Goal: Obtain resource: Download file/media

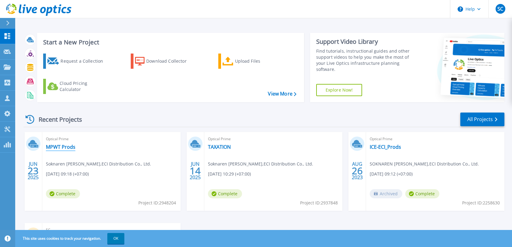
drag, startPoint x: 52, startPoint y: 145, endPoint x: 55, endPoint y: 145, distance: 3.4
click at [52, 145] on link "MPWT Prods" at bounding box center [60, 147] width 29 height 6
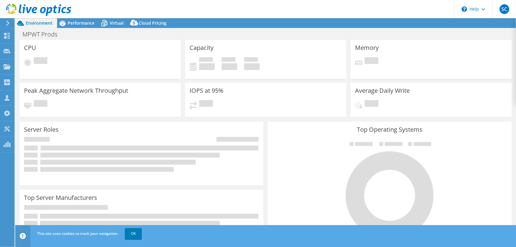
select select "[GEOGRAPHIC_DATA]"
select select "USD"
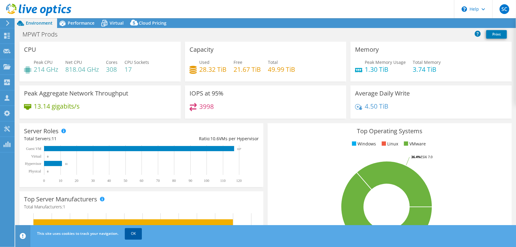
click at [132, 235] on link "OK" at bounding box center [133, 233] width 17 height 11
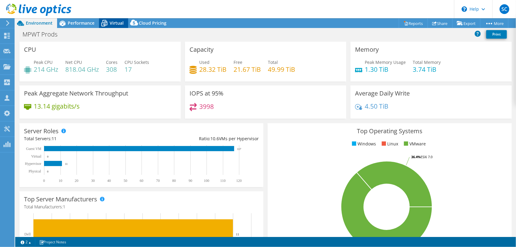
click at [115, 24] on span "Virtual" at bounding box center [117, 23] width 14 height 6
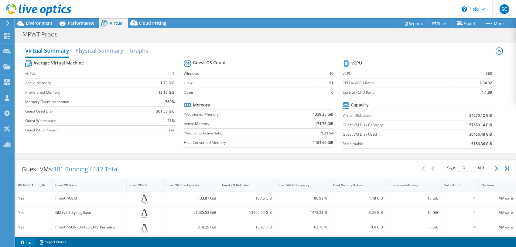
click at [32, 241] on link "2" at bounding box center [25, 242] width 19 height 8
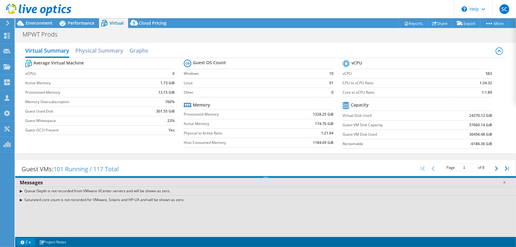
click at [32, 241] on link "2" at bounding box center [25, 242] width 19 height 8
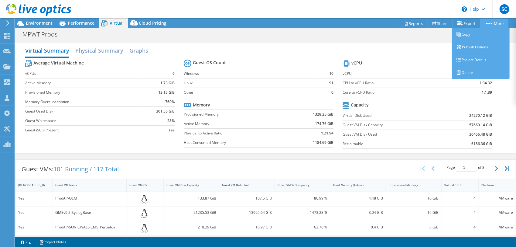
click at [490, 23] on icon at bounding box center [489, 24] width 6 height 2
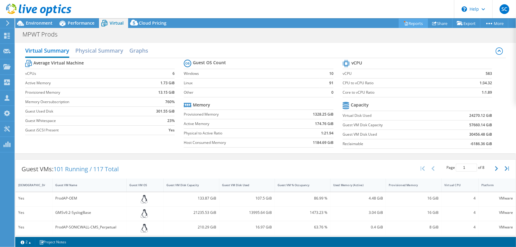
click at [414, 25] on link "Reports" at bounding box center [413, 23] width 29 height 9
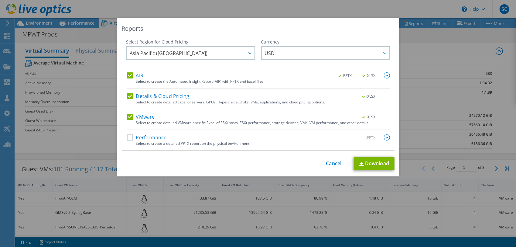
click at [127, 136] on label "Performance" at bounding box center [147, 137] width 40 height 6
click at [0, 0] on input "Performance" at bounding box center [0, 0] width 0 height 0
click at [127, 75] on label "AIR" at bounding box center [135, 75] width 16 height 6
click at [0, 0] on input "AIR" at bounding box center [0, 0] width 0 height 0
click at [129, 76] on label "AIR" at bounding box center [135, 75] width 16 height 6
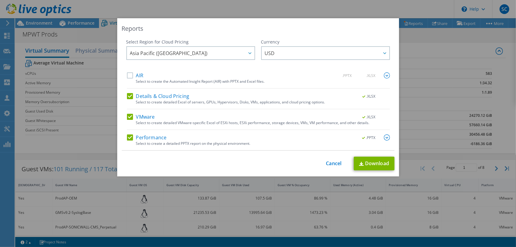
click at [0, 0] on input "AIR" at bounding box center [0, 0] width 0 height 0
click at [127, 97] on label "Details & Cloud Pricing" at bounding box center [158, 96] width 63 height 6
click at [0, 0] on input "Details & Cloud Pricing" at bounding box center [0, 0] width 0 height 0
click at [375, 161] on link "Download" at bounding box center [374, 163] width 41 height 14
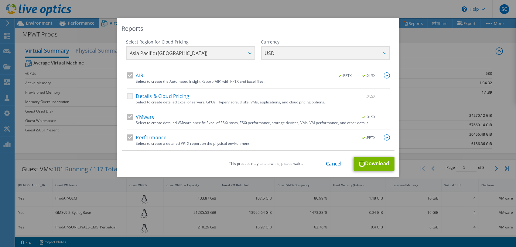
click at [373, 162] on div "This process may take a while, please wait... Cancel Download" at bounding box center [258, 163] width 273 height 14
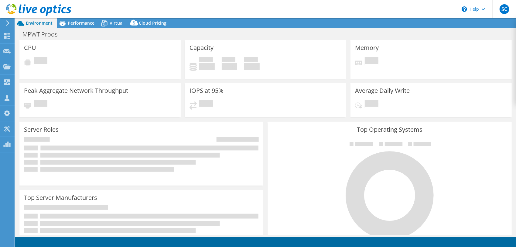
select select "[GEOGRAPHIC_DATA]"
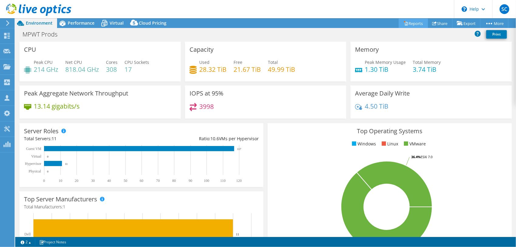
click at [413, 25] on link "Reports" at bounding box center [413, 23] width 29 height 9
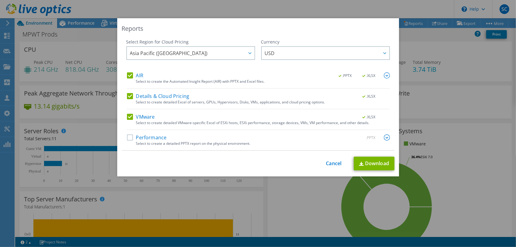
click at [152, 137] on label "Performance" at bounding box center [147, 137] width 40 height 6
click at [0, 0] on input "Performance" at bounding box center [0, 0] width 0 height 0
click at [147, 91] on div "AIR .PPTX .XLSX Select to create the Automated Insight Report (AIR) with PPTX a…" at bounding box center [258, 111] width 263 height 78
click at [144, 97] on label "Details & Cloud Pricing" at bounding box center [158, 96] width 63 height 6
click at [0, 0] on input "Details & Cloud Pricing" at bounding box center [0, 0] width 0 height 0
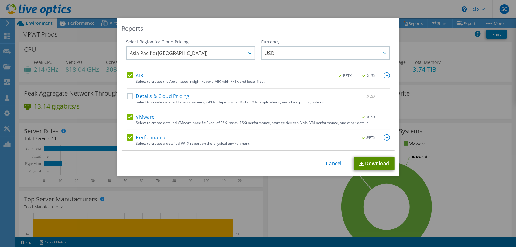
click at [369, 162] on link "Download" at bounding box center [374, 163] width 41 height 14
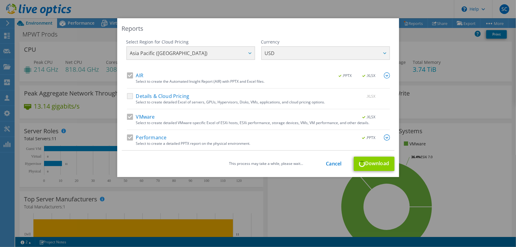
click at [369, 162] on div "This process may take a while, please wait... Cancel Download" at bounding box center [258, 163] width 273 height 14
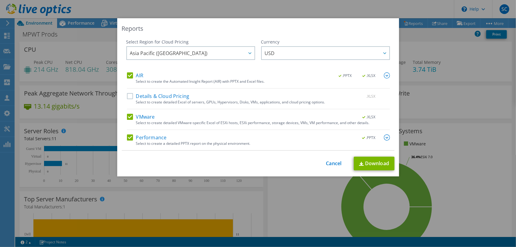
click at [350, 25] on div "Reports" at bounding box center [258, 28] width 273 height 9
click at [337, 163] on link "Cancel" at bounding box center [333, 163] width 15 height 6
